Goal: Task Accomplishment & Management: Use online tool/utility

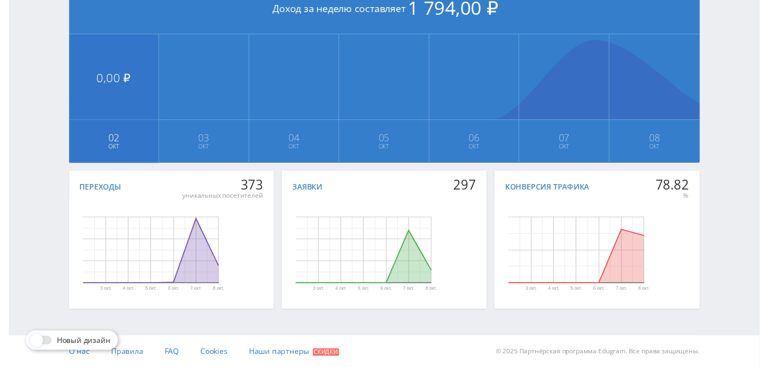
scroll to position [47, 0]
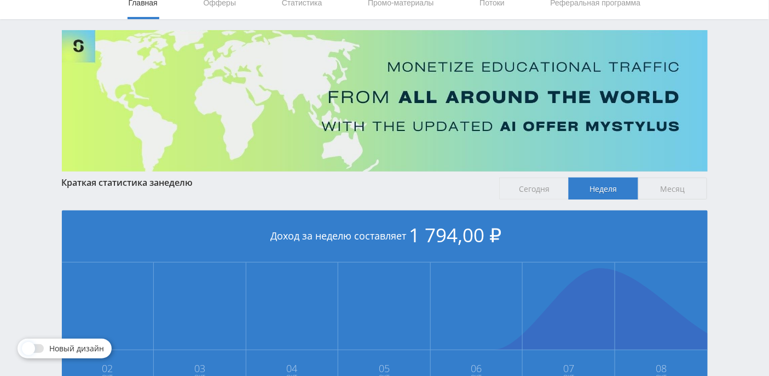
click at [533, 191] on span "Сегодня" at bounding box center [534, 188] width 70 height 22
click at [0, 0] on input "Сегодня" at bounding box center [0, 0] width 0 height 0
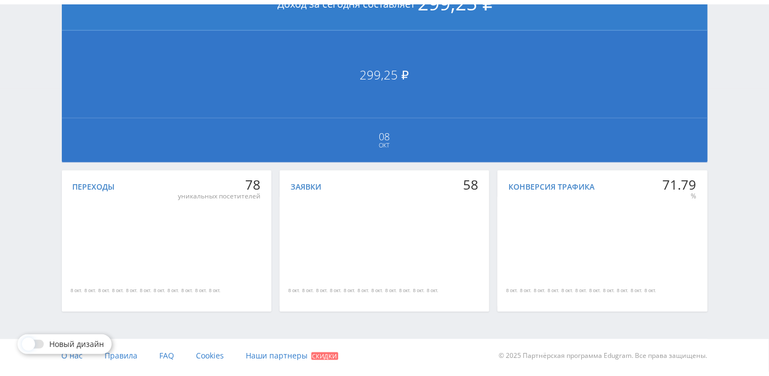
scroll to position [0, 0]
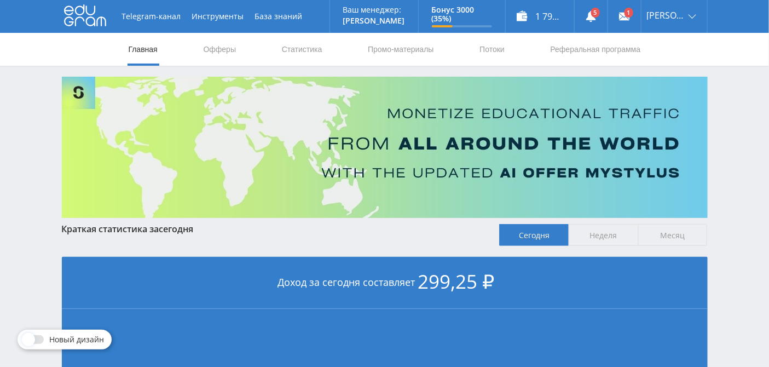
click at [331, 53] on nav "Главная Офферы Статистика Промо-материалы Потоки Реферальная программа" at bounding box center [385, 49] width 515 height 33
click at [314, 51] on link "Статистика" at bounding box center [302, 49] width 43 height 33
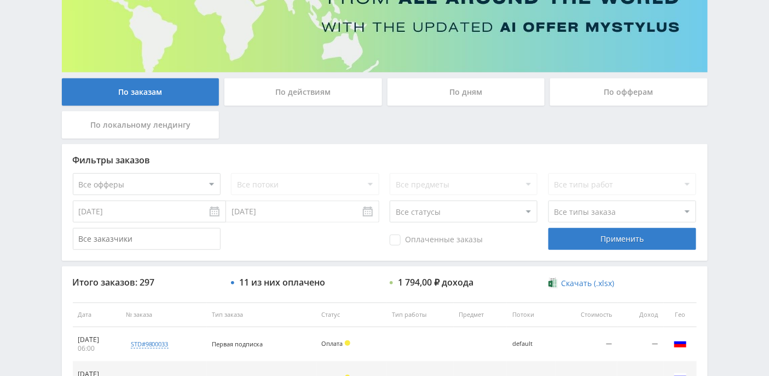
scroll to position [292, 0]
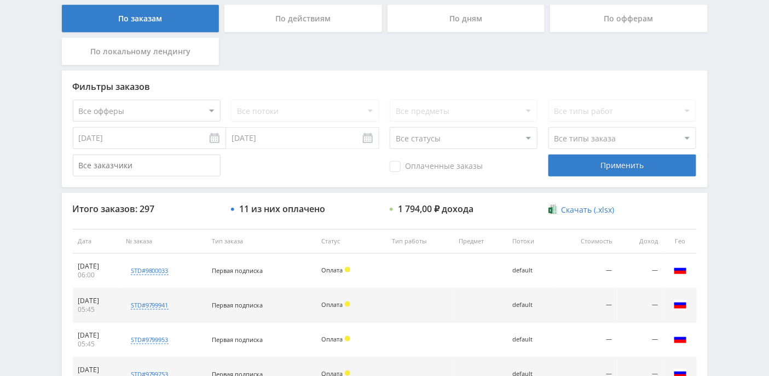
click at [467, 25] on div "По дням" at bounding box center [467, 18] width 158 height 27
click at [0, 0] on input "По дням" at bounding box center [0, 0] width 0 height 0
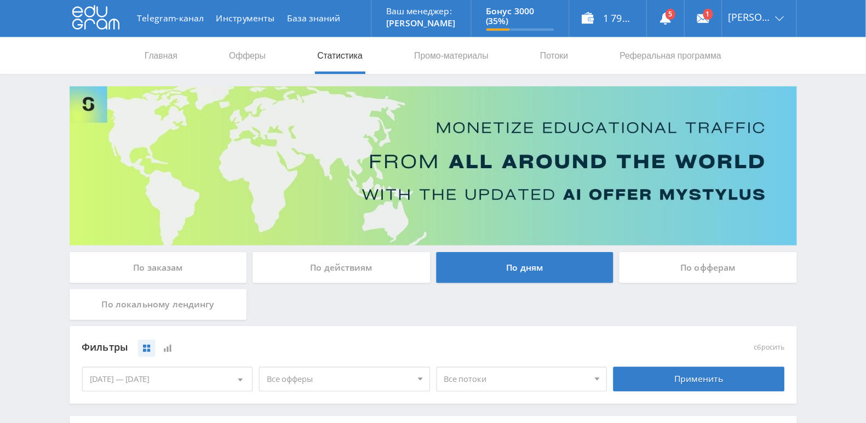
scroll to position [0, 0]
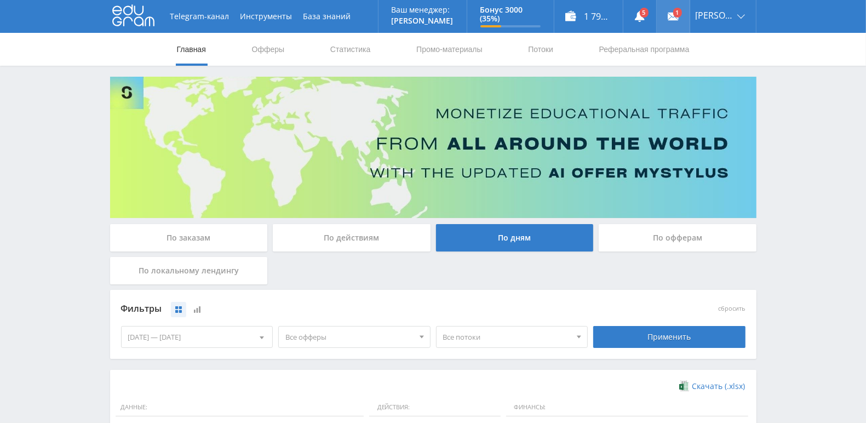
click at [678, 19] on use at bounding box center [672, 17] width 11 height 8
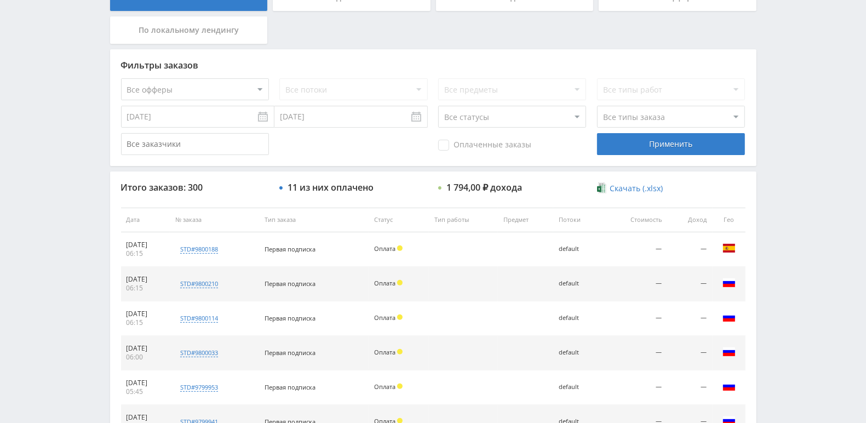
scroll to position [171, 0]
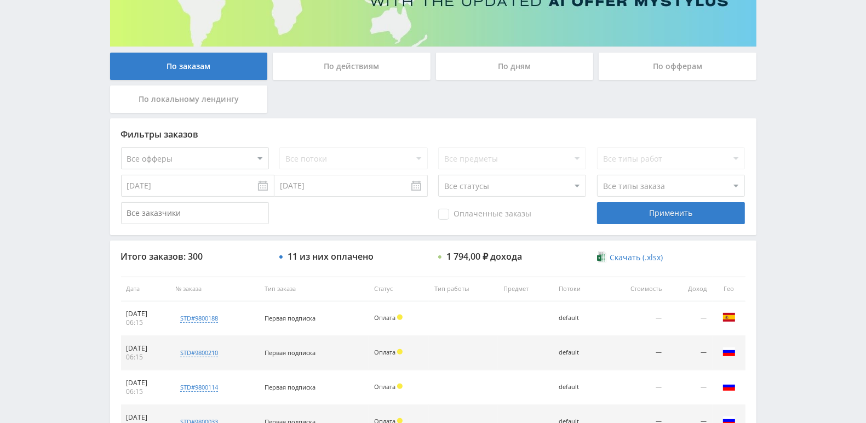
click at [353, 73] on div "По действиям" at bounding box center [352, 66] width 158 height 27
click at [0, 0] on input "По действиям" at bounding box center [0, 0] width 0 height 0
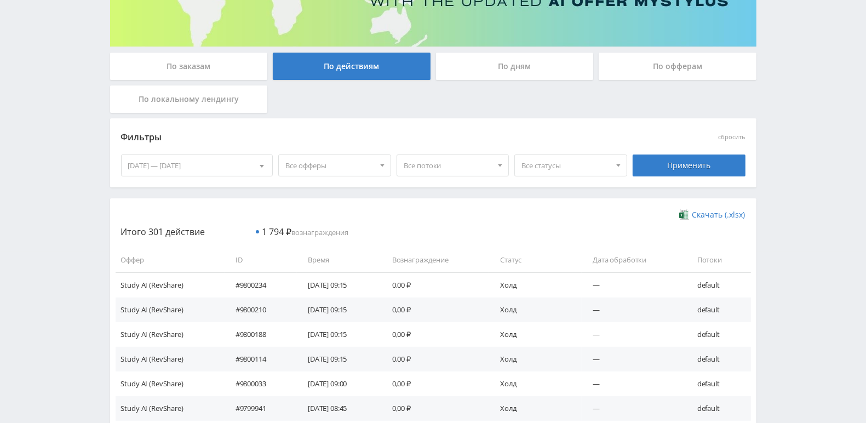
click at [537, 72] on div "По дням" at bounding box center [515, 66] width 158 height 27
click at [0, 0] on input "По дням" at bounding box center [0, 0] width 0 height 0
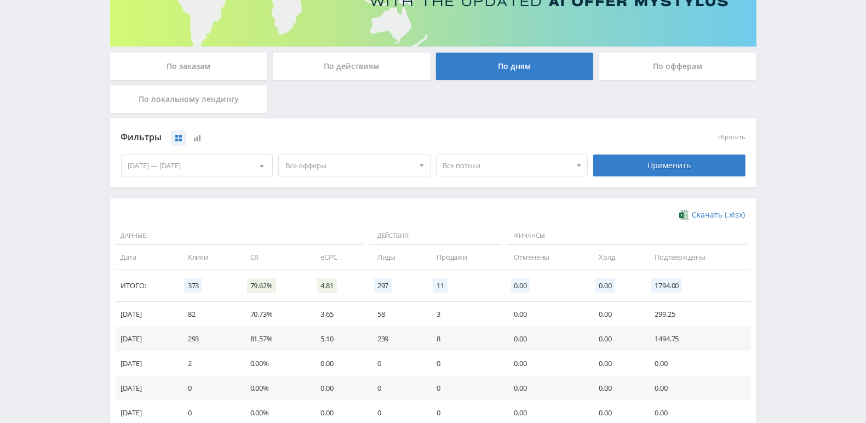
click at [217, 65] on div "По заказам" at bounding box center [189, 66] width 158 height 27
click at [0, 0] on input "По заказам" at bounding box center [0, 0] width 0 height 0
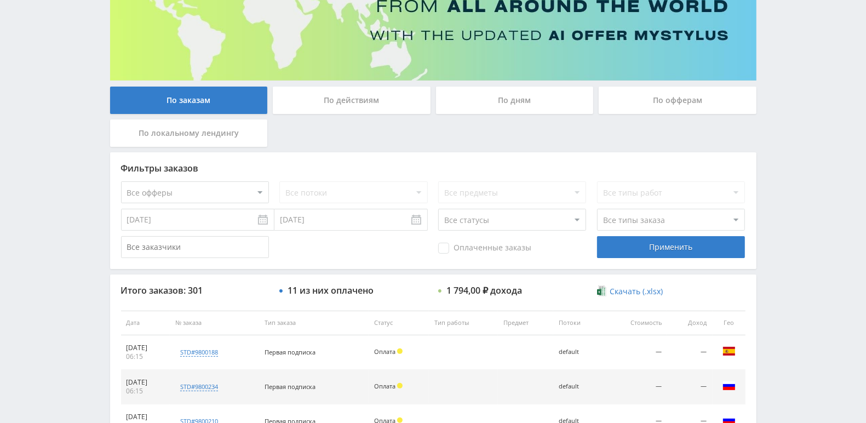
scroll to position [241, 0]
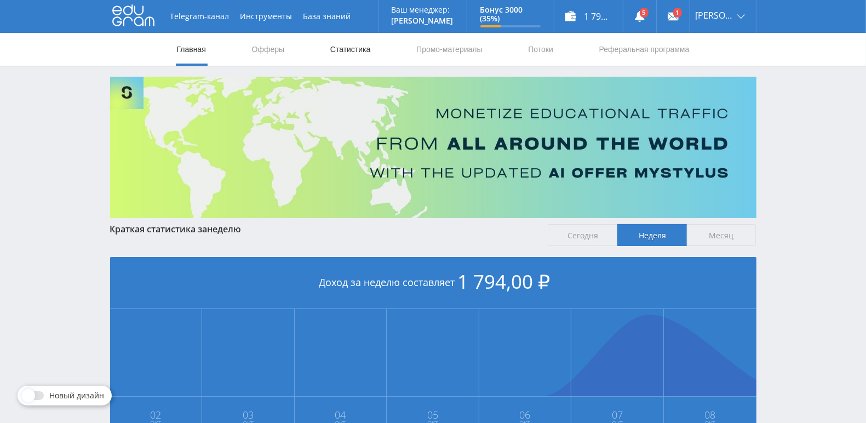
click at [349, 53] on link "Статистика" at bounding box center [350, 49] width 43 height 33
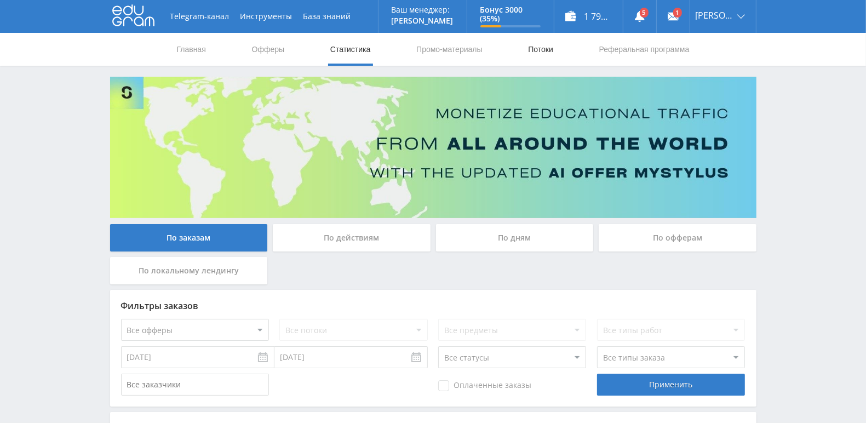
click at [538, 47] on link "Потоки" at bounding box center [540, 49] width 27 height 33
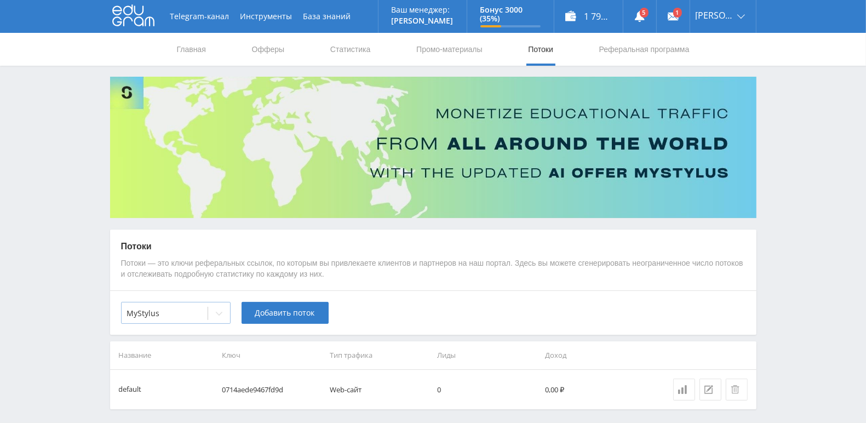
click at [222, 315] on icon at bounding box center [219, 313] width 9 height 9
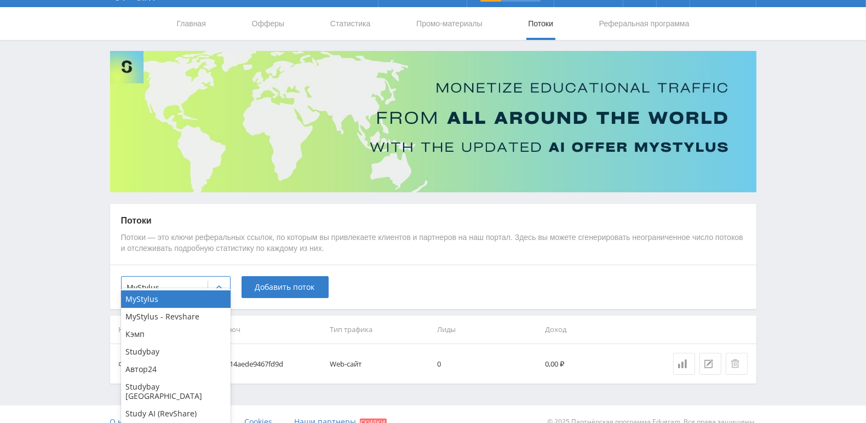
scroll to position [40, 0]
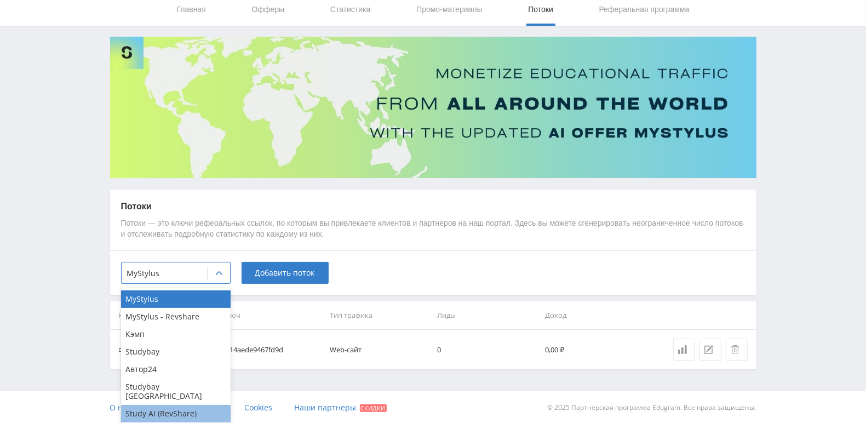
click at [176, 409] on div "Study AI (RevShare)" at bounding box center [175, 414] width 109 height 18
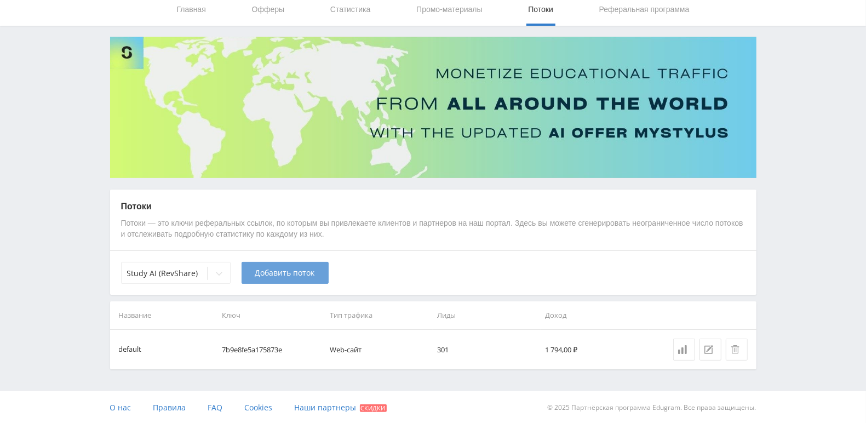
click at [297, 272] on span "Добавить поток" at bounding box center [285, 272] width 60 height 9
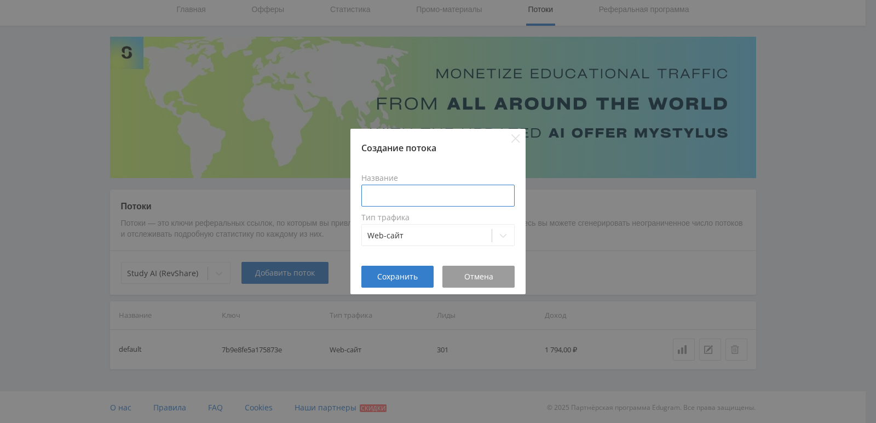
click at [423, 200] on input at bounding box center [437, 196] width 153 height 22
type input "рк"
click at [499, 236] on icon at bounding box center [503, 235] width 9 height 9
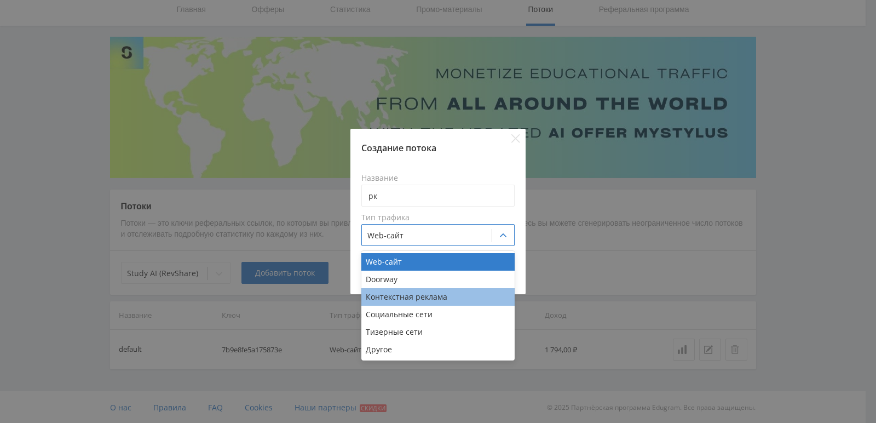
click at [453, 298] on div "Контекстная реклама" at bounding box center [437, 297] width 153 height 18
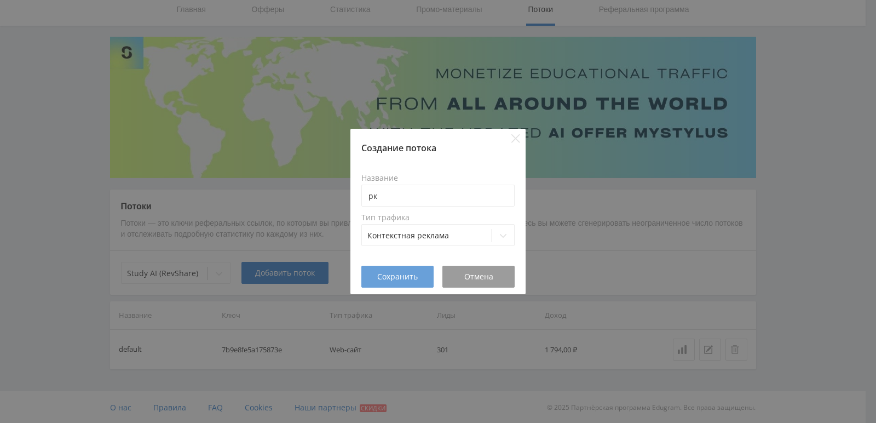
click at [412, 278] on span "Сохранить" at bounding box center [397, 276] width 41 height 9
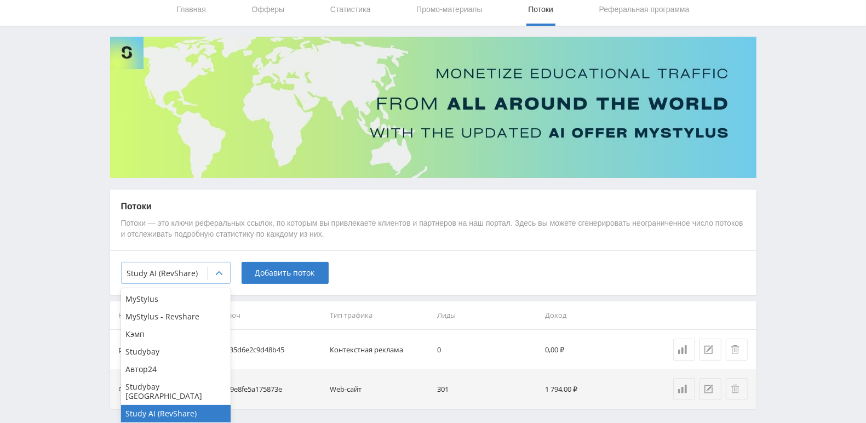
click at [218, 274] on icon at bounding box center [219, 273] width 9 height 9
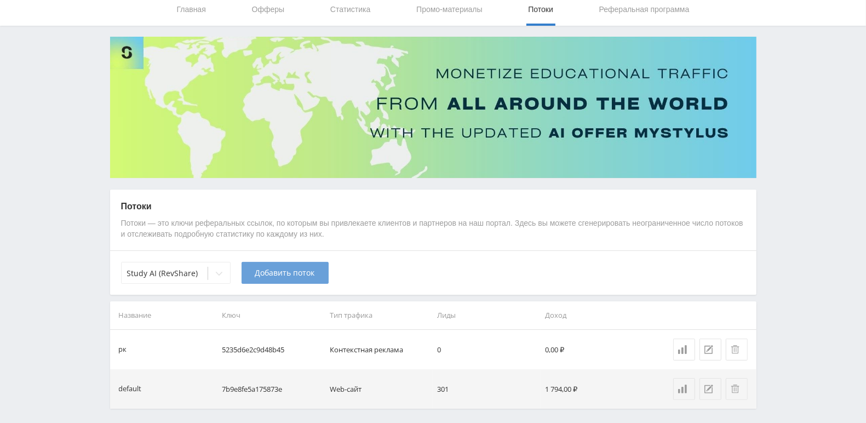
click at [270, 273] on span "Добавить поток" at bounding box center [285, 272] width 60 height 9
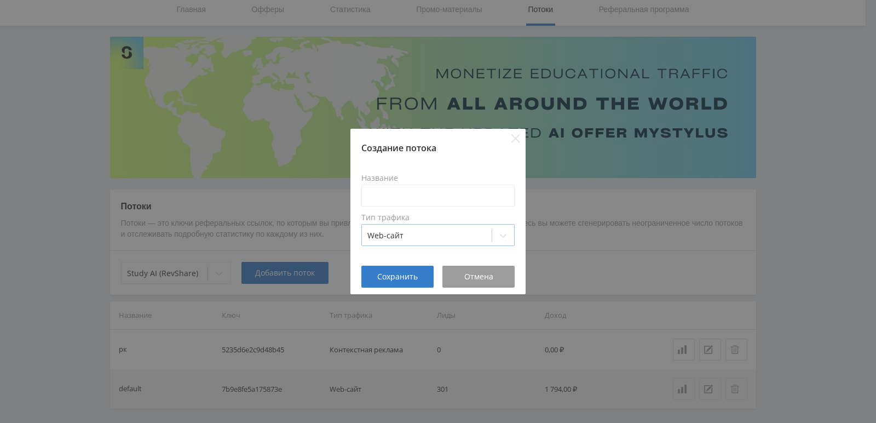
click at [498, 236] on div at bounding box center [503, 235] width 22 height 22
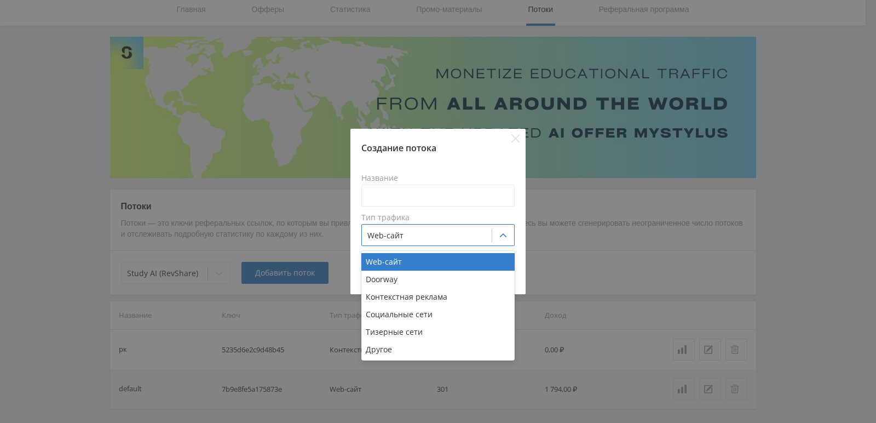
click at [761, 210] on div "Создание потока Название Тип трафика Web-сайт selected, 1 of 6. 6 results avail…" at bounding box center [438, 211] width 876 height 423
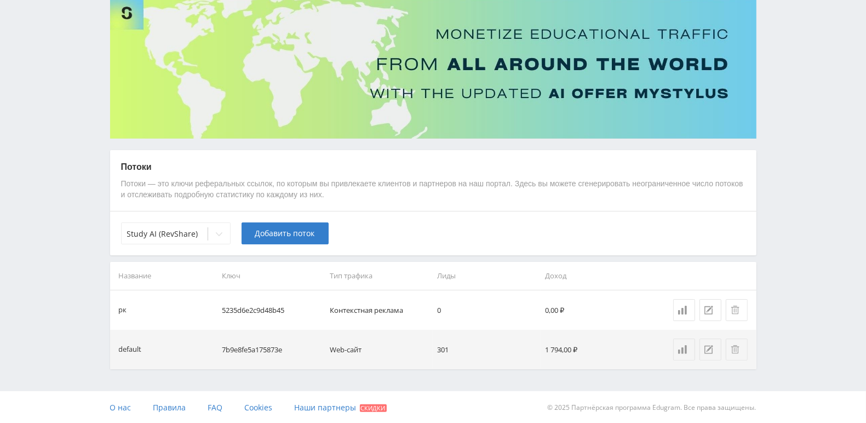
scroll to position [0, 0]
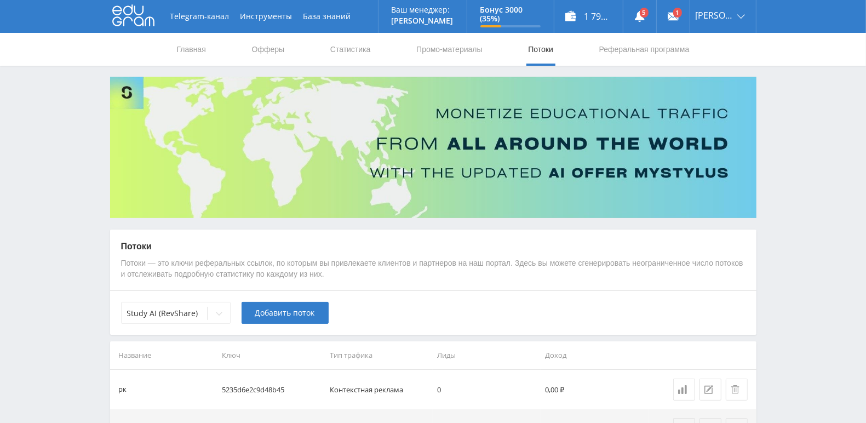
click at [143, 20] on icon at bounding box center [133, 15] width 42 height 22
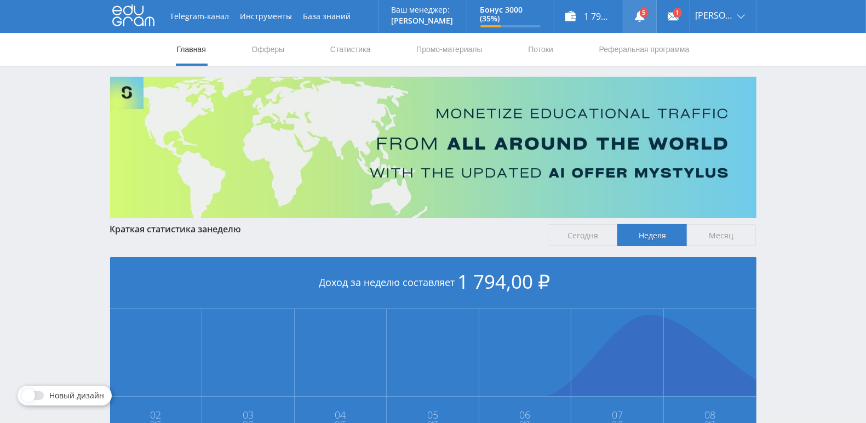
click at [656, 18] on link at bounding box center [639, 16] width 33 height 33
